Goal: Information Seeking & Learning: Learn about a topic

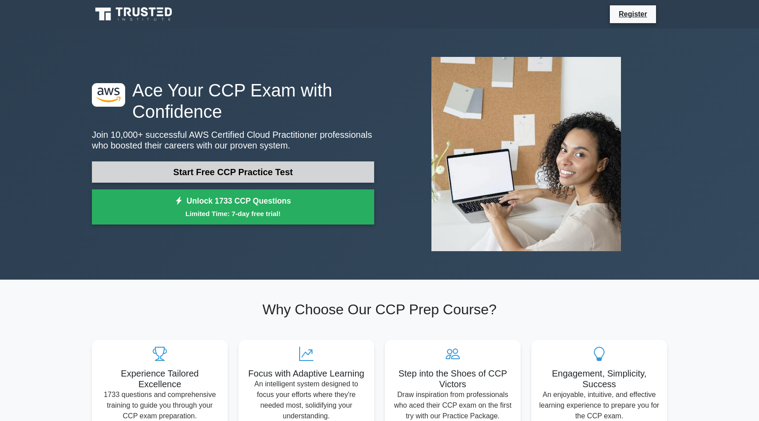
click at [239, 161] on link "Start Free CCP Practice Test" at bounding box center [233, 171] width 282 height 21
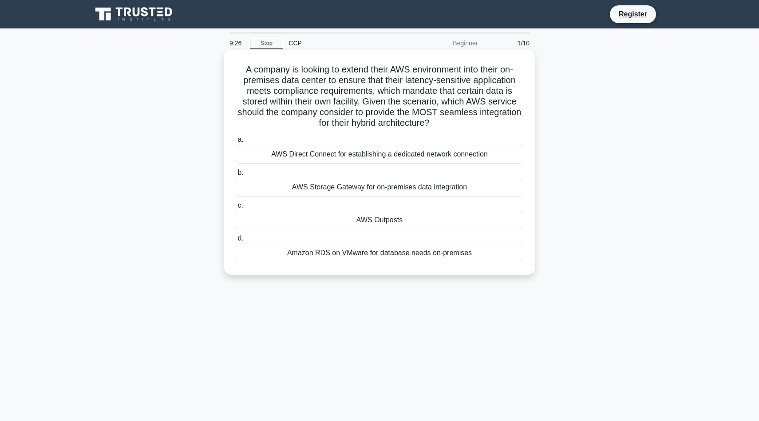
click at [339, 189] on div "AWS Storage Gateway for on-premises data integration" at bounding box center [380, 187] width 288 height 19
click at [236, 175] on input "b. AWS Storage Gateway for on-premises data integration" at bounding box center [236, 173] width 0 height 6
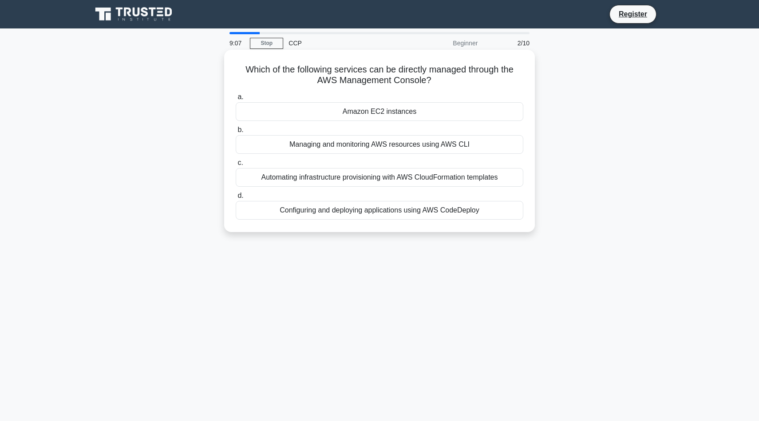
click at [362, 111] on div "Amazon EC2 instances" at bounding box center [380, 111] width 288 height 19
click at [236, 100] on input "a. Amazon EC2 instances" at bounding box center [236, 97] width 0 height 6
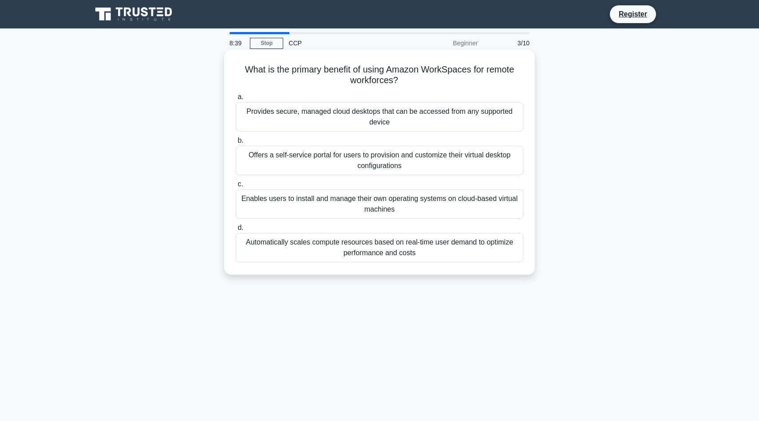
click at [367, 122] on div "Provides secure, managed cloud desktops that can be accessed from any supported…" at bounding box center [380, 116] width 288 height 29
click at [236, 100] on input "a. Provides secure, managed cloud desktops that can be accessed from any suppor…" at bounding box center [236, 97] width 0 height 6
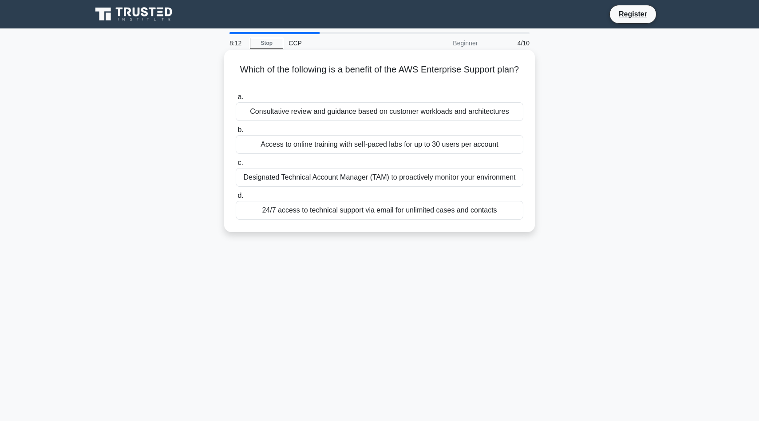
click at [345, 211] on div "24/7 access to technical support via email for unlimited cases and contacts" at bounding box center [380, 210] width 288 height 19
click at [236, 199] on input "d. 24/7 access to technical support via email for unlimited cases and contacts" at bounding box center [236, 196] width 0 height 6
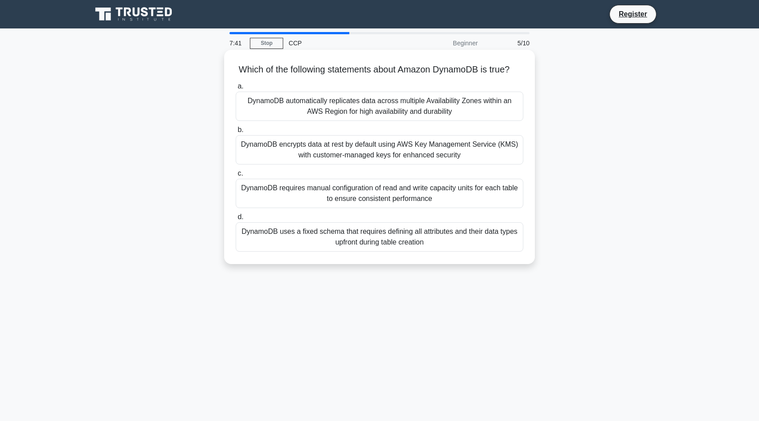
click at [307, 190] on div "DynamoDB requires manual configuration of read and write capacity units for eac…" at bounding box center [380, 193] width 288 height 29
click at [236, 176] on input "c. DynamoDB requires manual configuration of read and write capacity units for …" at bounding box center [236, 174] width 0 height 6
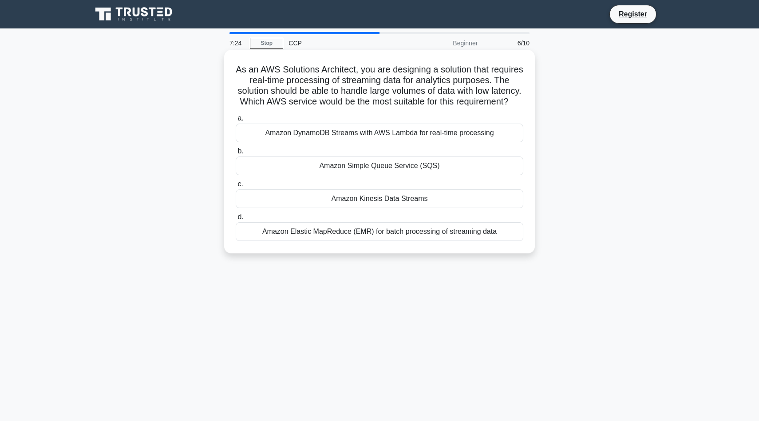
click at [327, 168] on div "Amazon Simple Queue Service (SQS)" at bounding box center [380, 165] width 288 height 19
click at [236, 154] on input "b. Amazon Simple Queue Service (SQS)" at bounding box center [236, 151] width 0 height 6
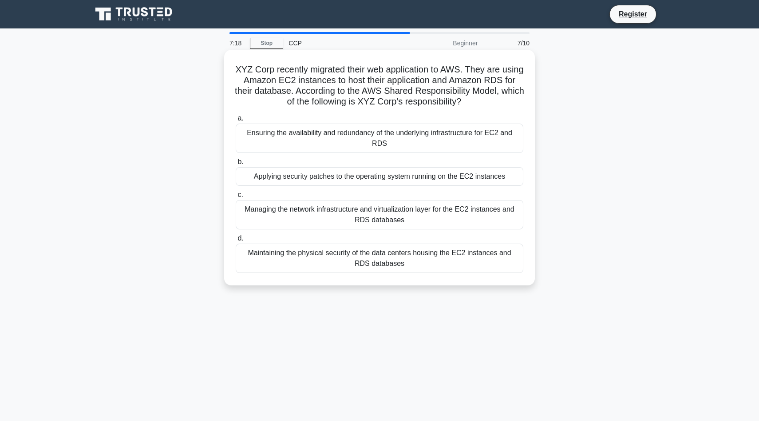
click at [274, 72] on h5 "XYZ Corp recently migrated their web application to AWS. They are using Amazon …" at bounding box center [380, 86] width 290 height 44
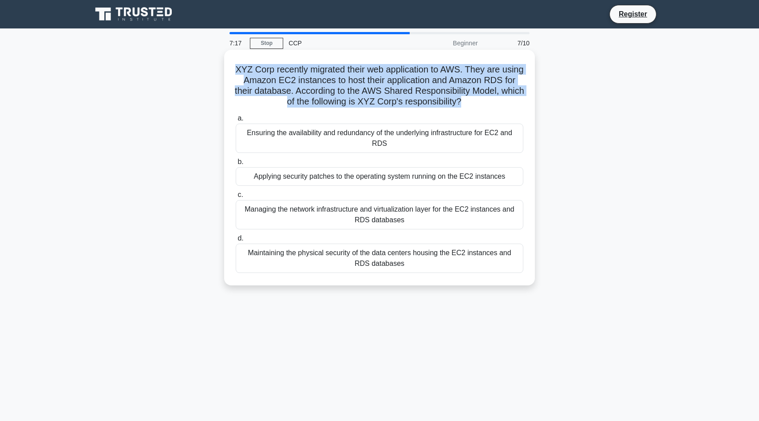
click at [274, 72] on h5 "XYZ Corp recently migrated their web application to AWS. They are using Amazon …" at bounding box center [380, 86] width 290 height 44
click at [286, 73] on h5 "XYZ Corp recently migrated their web application to AWS. They are using Amazon …" at bounding box center [380, 86] width 290 height 44
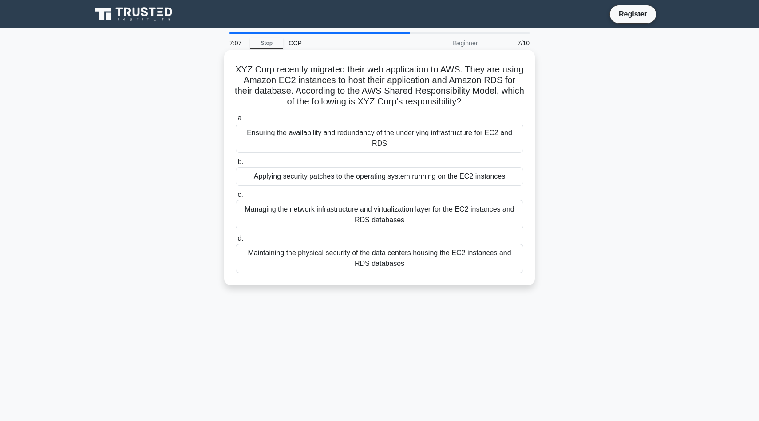
click at [296, 93] on h5 "XYZ Corp recently migrated their web application to AWS. They are using Amazon …" at bounding box center [380, 86] width 290 height 44
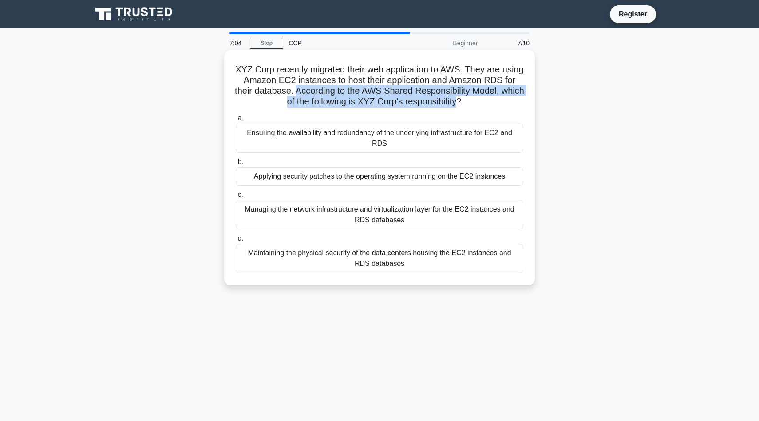
drag, startPoint x: 296, startPoint y: 93, endPoint x: 446, endPoint y: 101, distance: 150.3
click at [446, 101] on h5 "XYZ Corp recently migrated their web application to AWS. They are using Amazon …" at bounding box center [380, 86] width 290 height 44
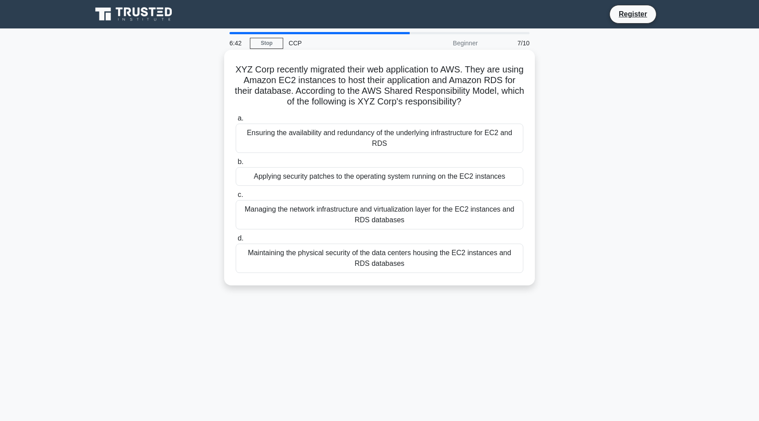
click at [294, 261] on div "Maintaining the physical security of the data centers housing the EC2 instances…" at bounding box center [380, 257] width 288 height 29
click at [236, 241] on input "d. Maintaining the physical security of the data centers housing the EC2 instan…" at bounding box center [236, 238] width 0 height 6
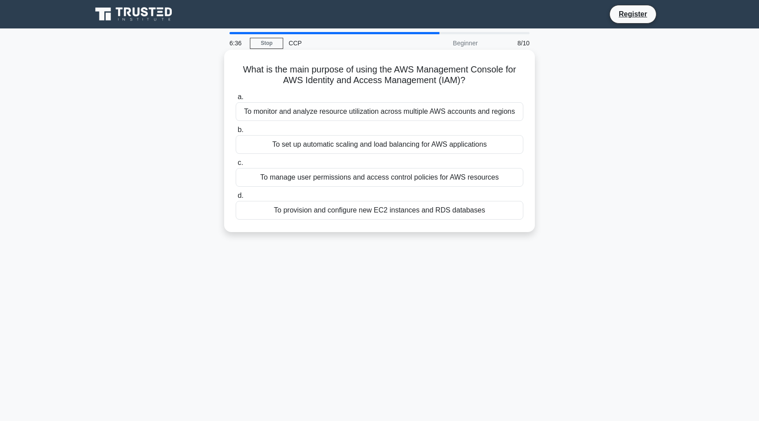
click at [296, 85] on h5 "What is the main purpose of using the AWS Management Console for AWS Identity a…" at bounding box center [380, 75] width 290 height 22
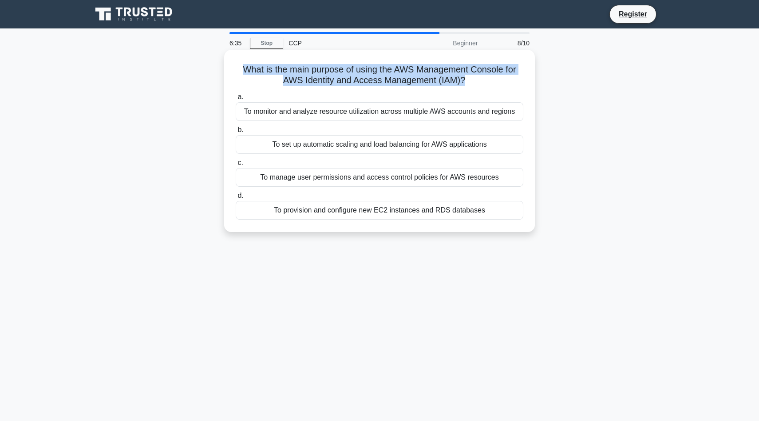
click at [296, 85] on h5 "What is the main purpose of using the AWS Management Console for AWS Identity a…" at bounding box center [380, 75] width 290 height 22
click at [316, 83] on h5 "What is the main purpose of using the AWS Management Console for AWS Identity a…" at bounding box center [380, 75] width 290 height 22
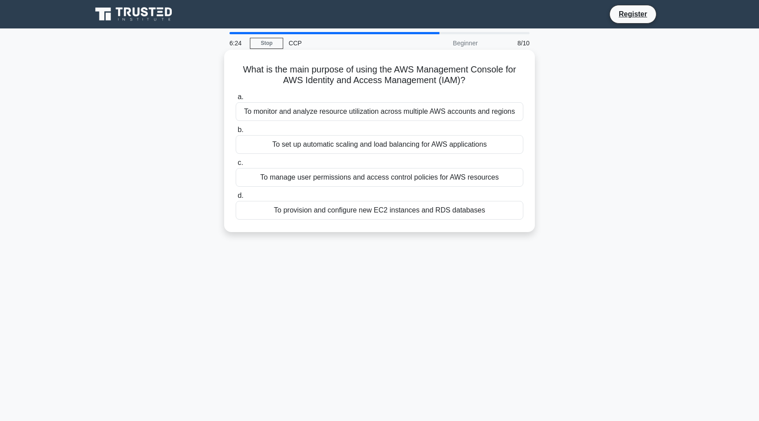
click at [383, 110] on div "To monitor and analyze resource utilization across multiple AWS accounts and re…" at bounding box center [380, 111] width 288 height 19
click at [236, 100] on input "a. To monitor and analyze resource utilization across multiple AWS accounts and…" at bounding box center [236, 97] width 0 height 6
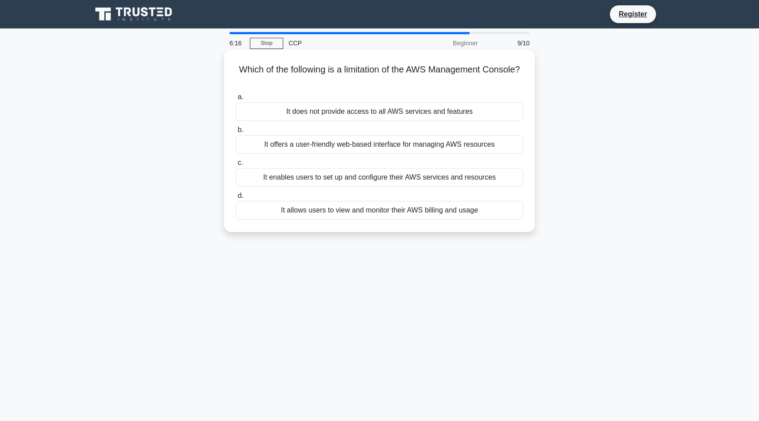
click at [318, 114] on div "It does not provide access to all AWS services and features" at bounding box center [380, 111] width 288 height 19
click at [236, 100] on input "a. It does not provide access to all AWS services and features" at bounding box center [236, 97] width 0 height 6
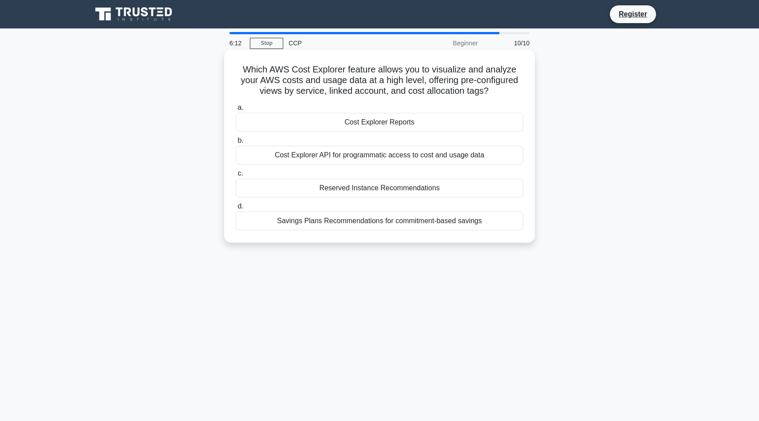
click at [281, 79] on h5 "Which AWS Cost Explorer feature allows you to visualize and analyze your AWS co…" at bounding box center [380, 80] width 290 height 33
click at [363, 156] on div "Cost Explorer API for programmatic access to cost and usage data" at bounding box center [380, 155] width 288 height 19
click at [236, 143] on input "b. Cost Explorer API for programmatic access to cost and usage data" at bounding box center [236, 141] width 0 height 6
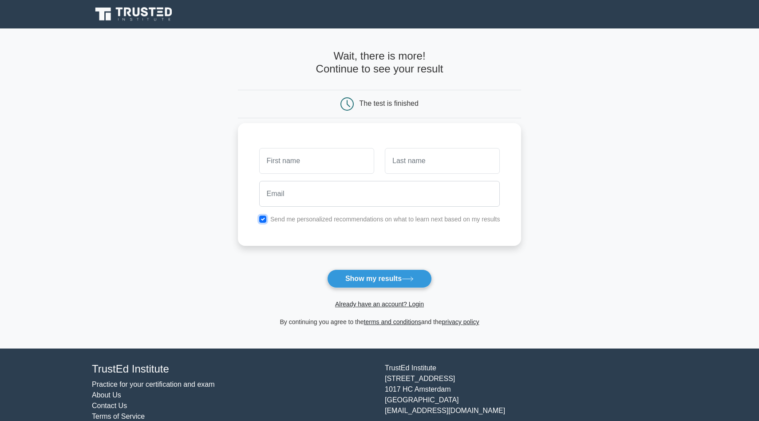
click at [266, 220] on input "checkbox" at bounding box center [262, 218] width 7 height 7
checkbox input "false"
click at [310, 167] on input "text" at bounding box center [316, 161] width 115 height 26
type input "Vin"
type input "She"
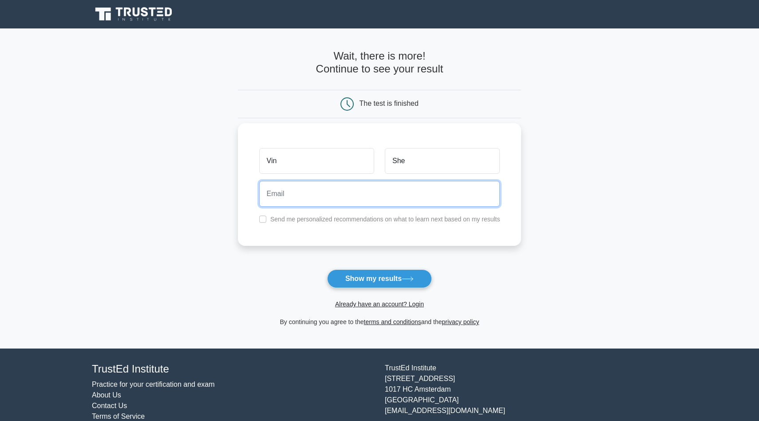
click at [267, 191] on input "email" at bounding box center [379, 194] width 241 height 26
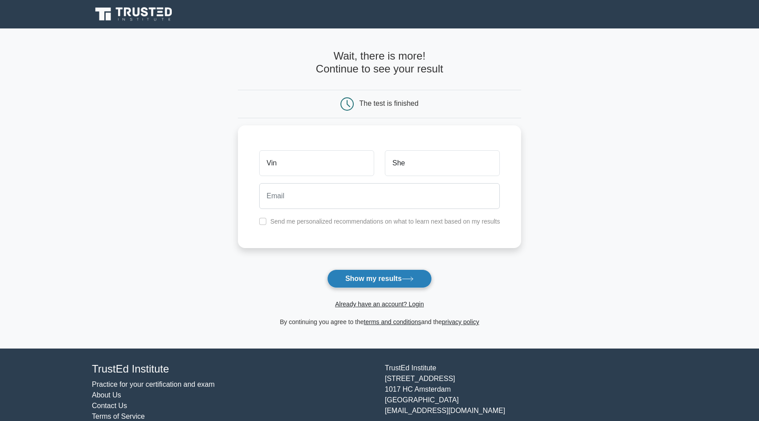
click at [359, 278] on button "Show my results" at bounding box center [379, 278] width 105 height 19
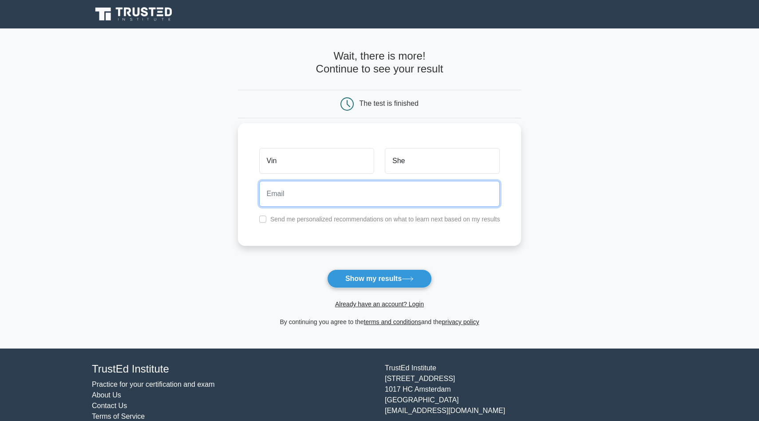
click at [414, 199] on input "email" at bounding box center [379, 194] width 241 height 26
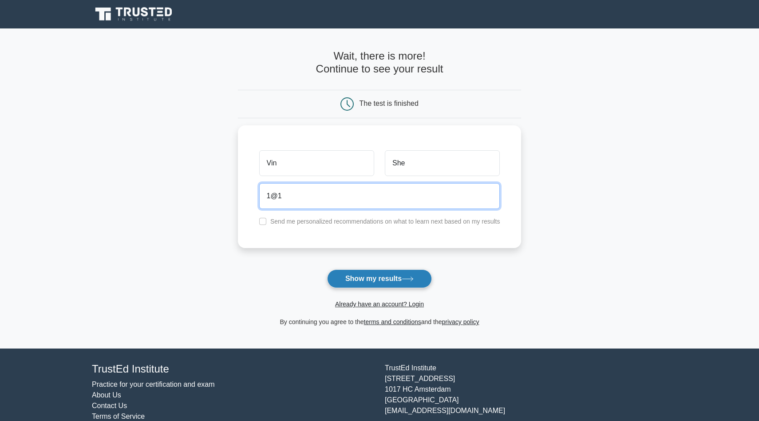
type input "1@1"
click at [413, 279] on icon at bounding box center [408, 278] width 12 height 5
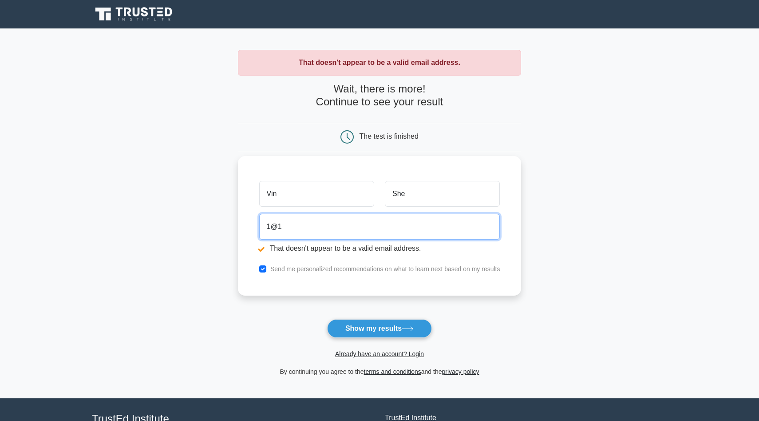
click at [370, 226] on input "1@1" at bounding box center [379, 227] width 241 height 26
type input "[EMAIL_ADDRESS][DOMAIN_NAME]"
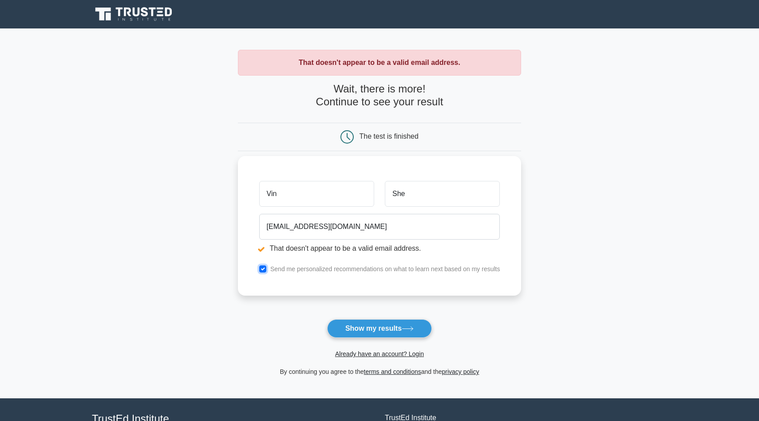
click at [261, 266] on input "checkbox" at bounding box center [262, 268] width 7 height 7
checkbox input "false"
click at [353, 322] on button "Show my results" at bounding box center [379, 328] width 105 height 19
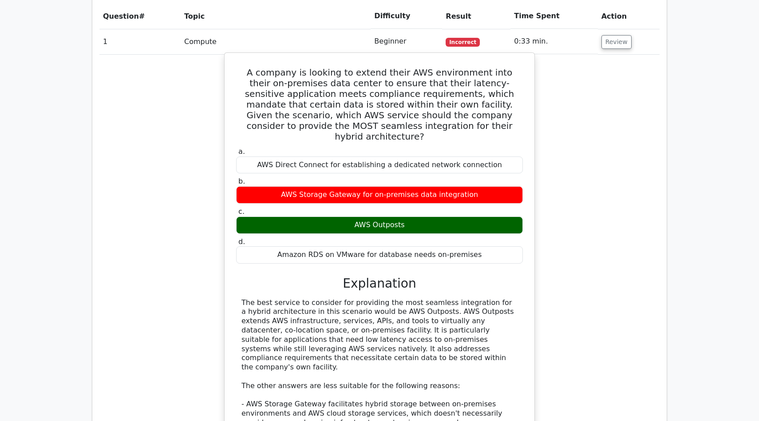
scroll to position [731, 0]
